Goal: Task Accomplishment & Management: Manage account settings

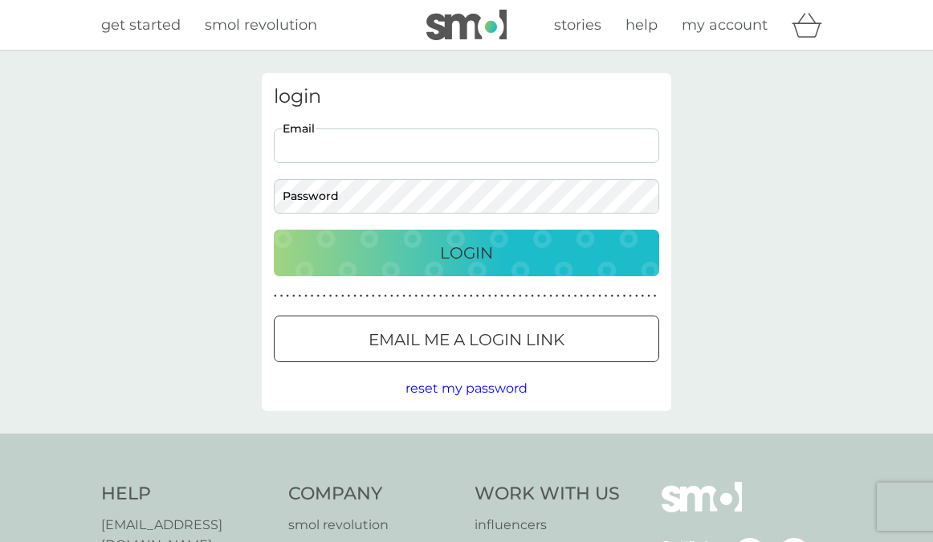
click at [415, 137] on input "Email" at bounding box center [467, 146] width 386 height 35
paste input "medimb27@gmail.com"
type input "medimb27@gmail.com"
click at [274, 230] on button "Login" at bounding box center [467, 253] width 386 height 47
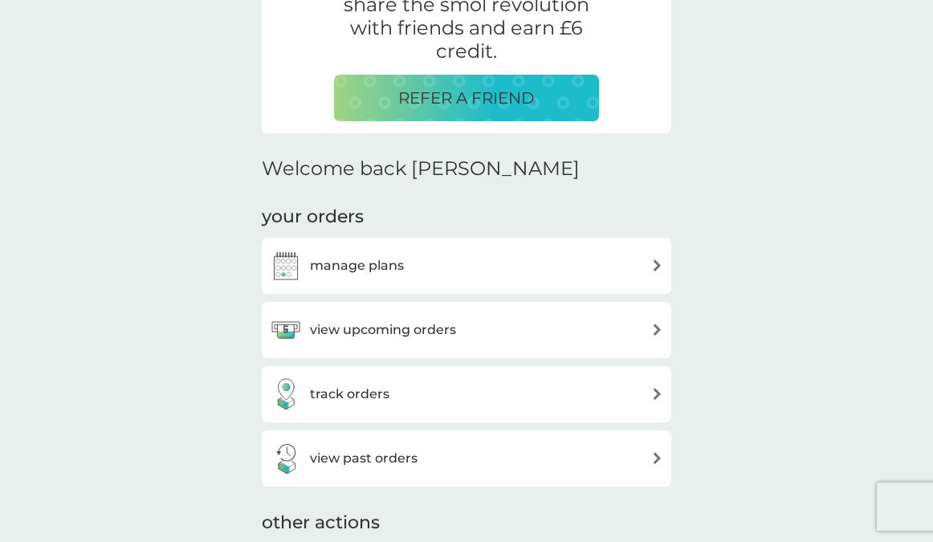
scroll to position [341, 0]
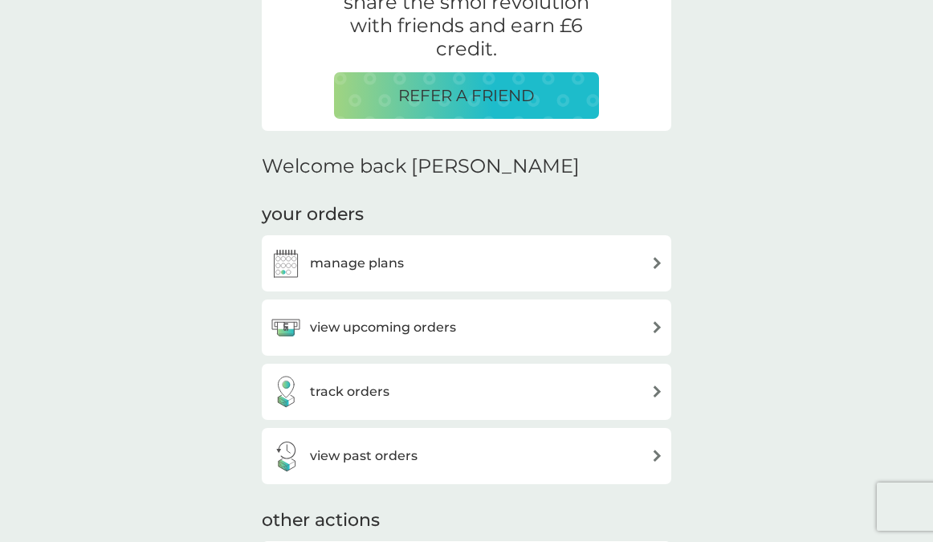
click at [460, 259] on div "manage plans" at bounding box center [467, 263] width 394 height 32
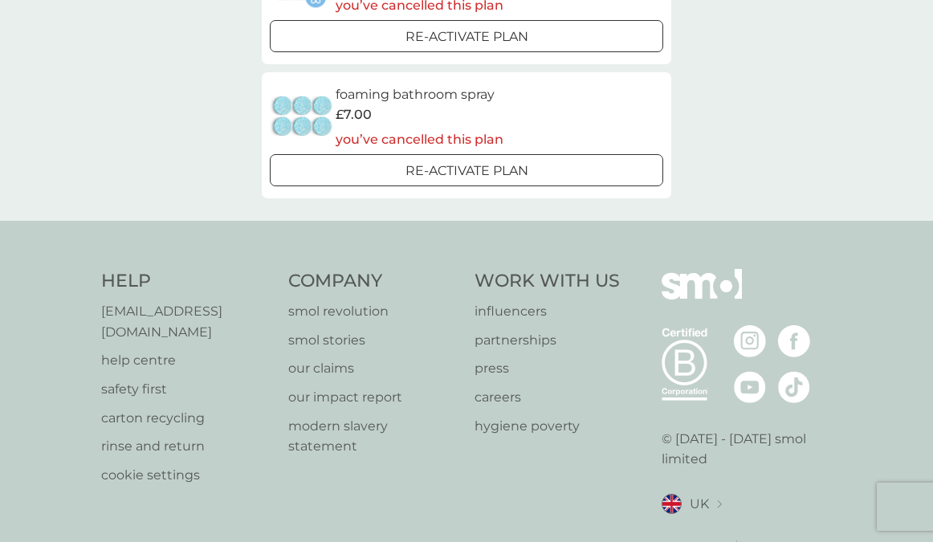
scroll to position [563, 0]
